Goal: Browse casually

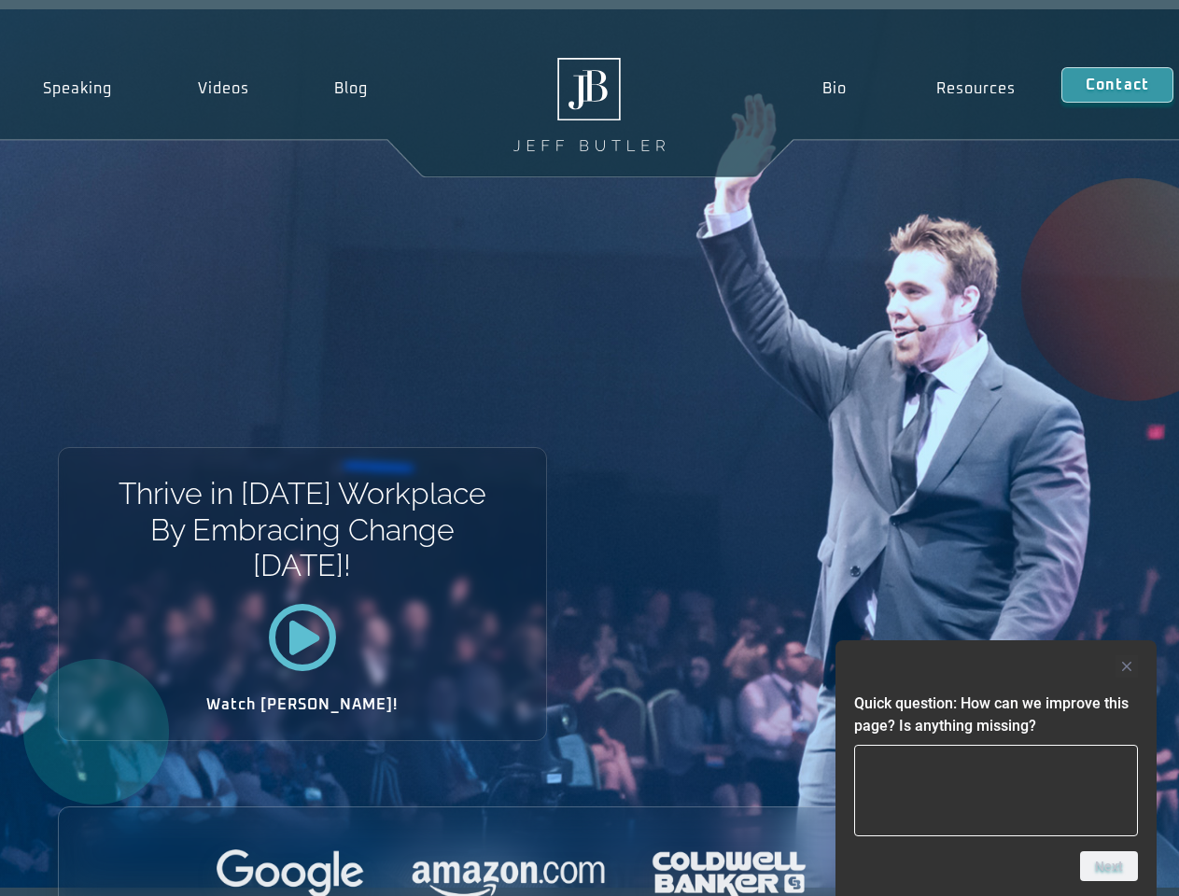
click at [589, 448] on div "Thrive in [DATE] Workplace By Embracing Change [DATE]! Watch [PERSON_NAME]!" at bounding box center [589, 448] width 1179 height 878
click at [996, 667] on div at bounding box center [996, 666] width 284 height 22
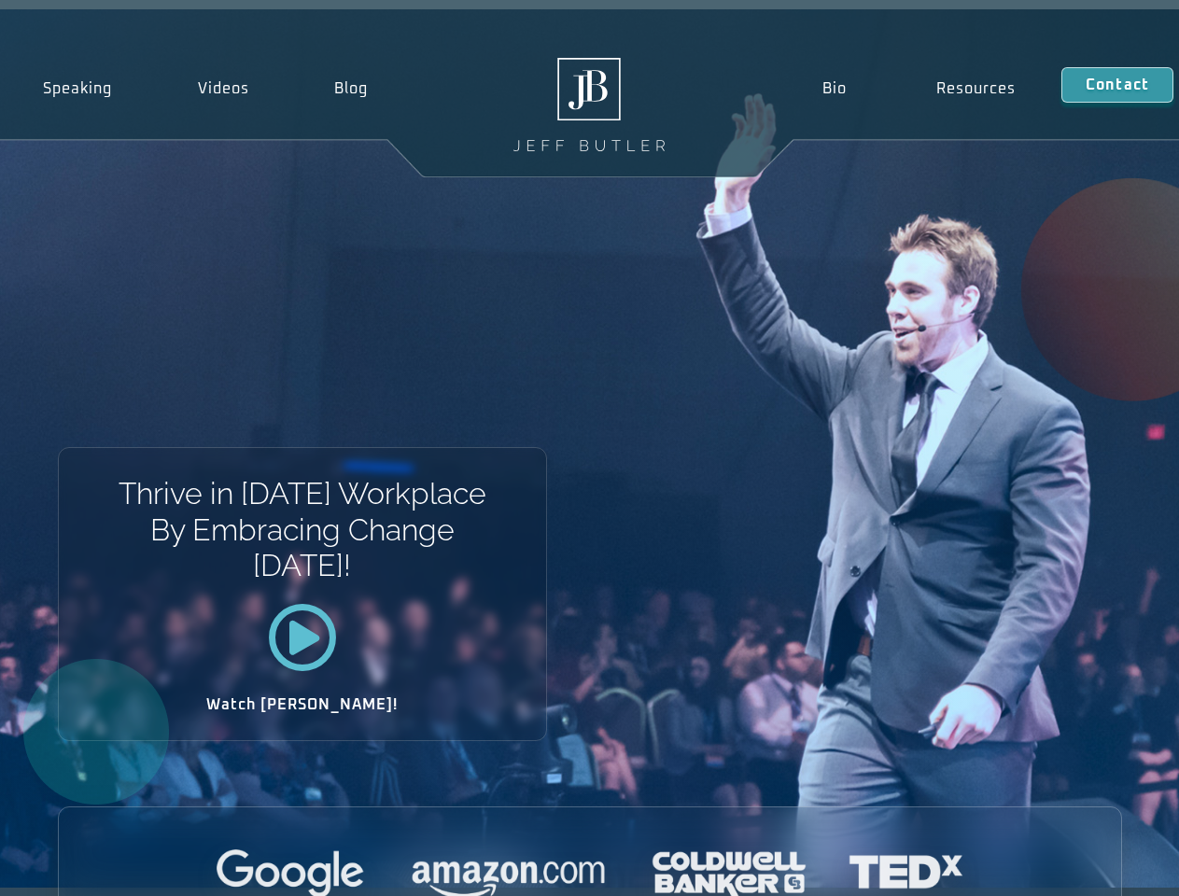
click at [1109, 866] on div at bounding box center [590, 875] width 1062 height 51
